Goal: Check status: Check status

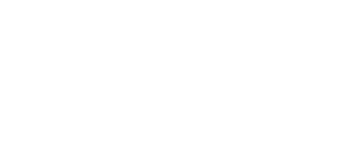
select select "es"
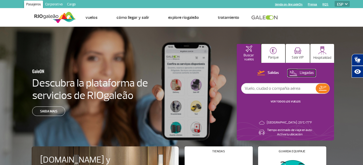
click at [307, 71] on p "Llegadas" at bounding box center [307, 73] width 14 height 5
click at [275, 89] on input "text" at bounding box center [278, 88] width 74 height 10
type input "jetSmart"
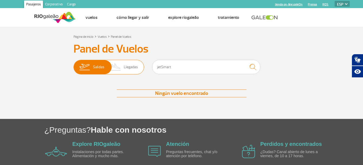
click at [135, 66] on span "Llegadas" at bounding box center [131, 67] width 14 height 14
click at [73, 65] on input "[PERSON_NAME]" at bounding box center [73, 65] width 0 height 0
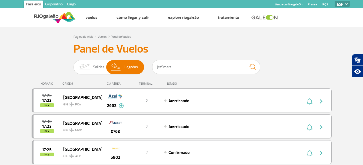
click at [322, 126] on img "button" at bounding box center [321, 127] width 6 height 6
click at [321, 129] on img "button" at bounding box center [321, 127] width 6 height 6
